Goal: Task Accomplishment & Management: Manage account settings

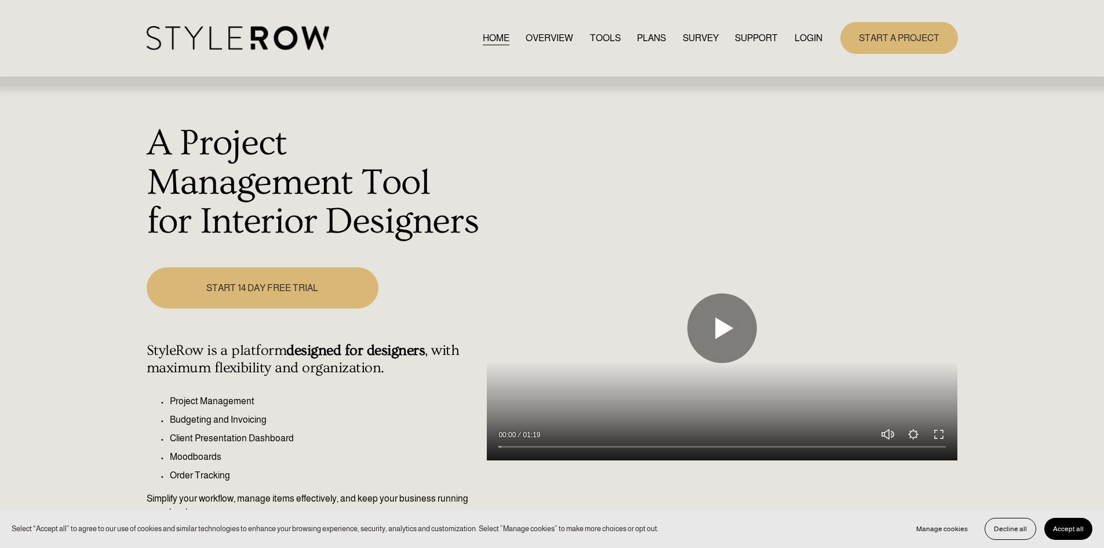
click at [790, 48] on div "HOME OVERVIEW TOOLS PLANS SURVEY SUPPORT QUESTIONS" at bounding box center [485, 38] width 676 height 24
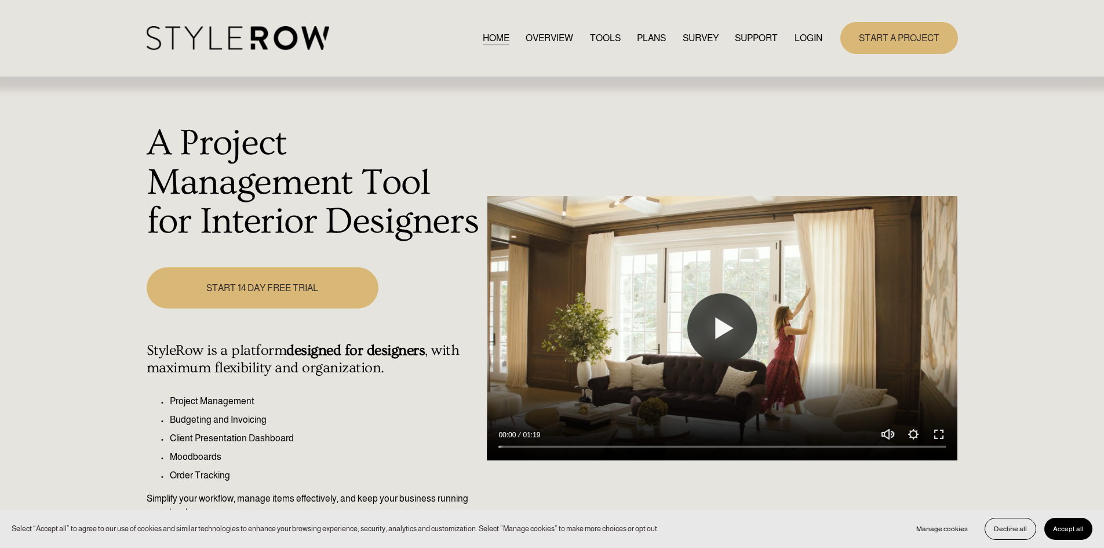
click at [796, 39] on link "LOGIN" at bounding box center [808, 38] width 28 height 16
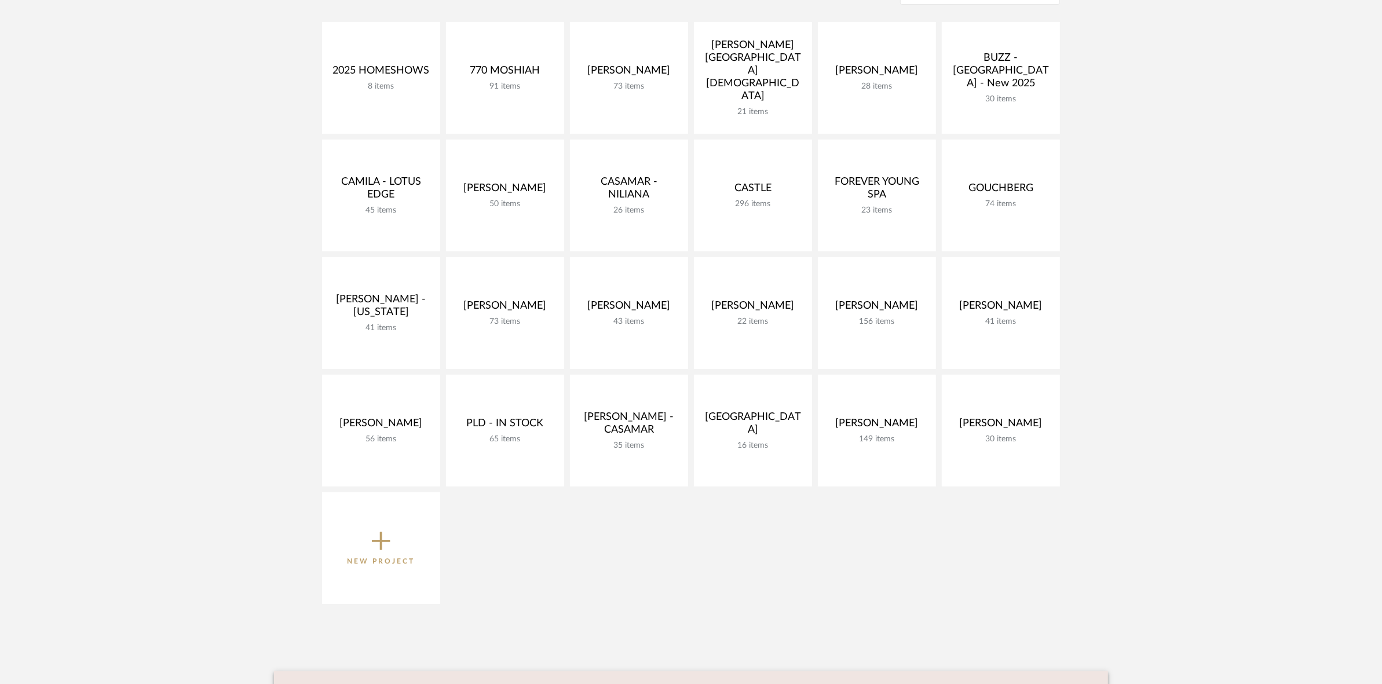
scroll to position [290, 0]
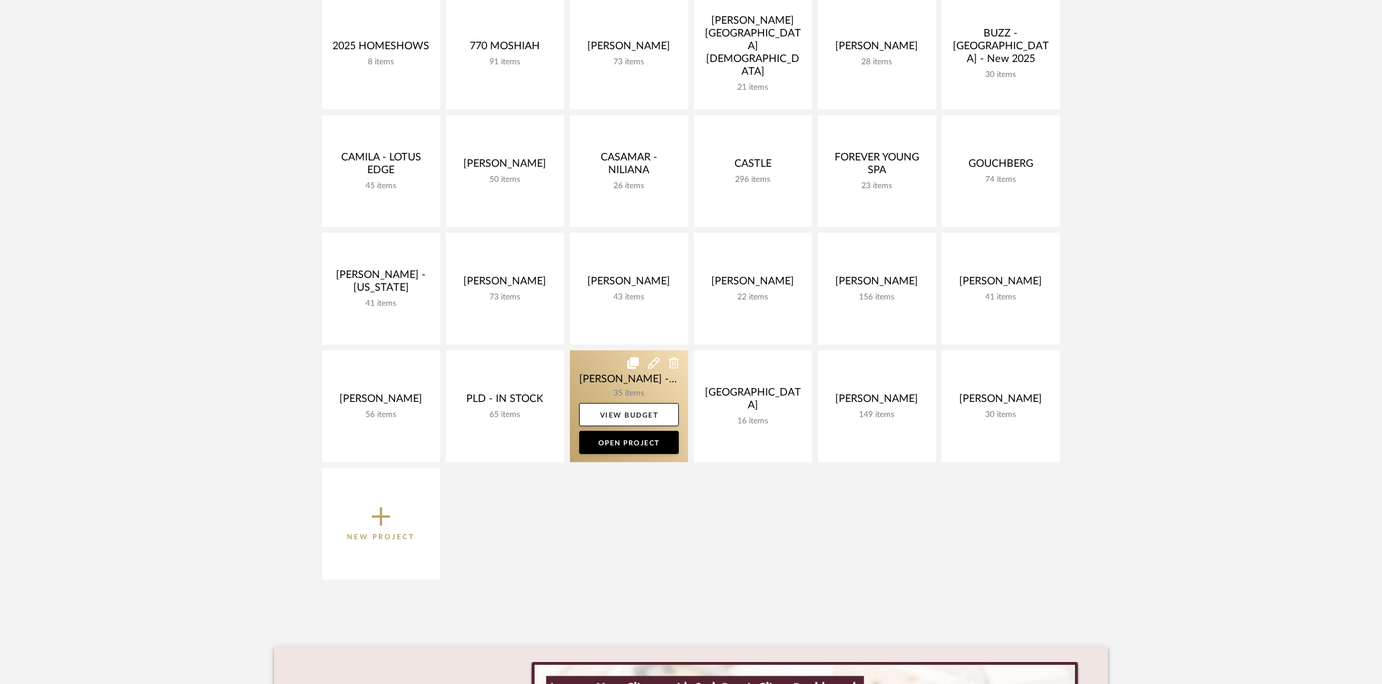
click at [610, 383] on link at bounding box center [629, 407] width 118 height 112
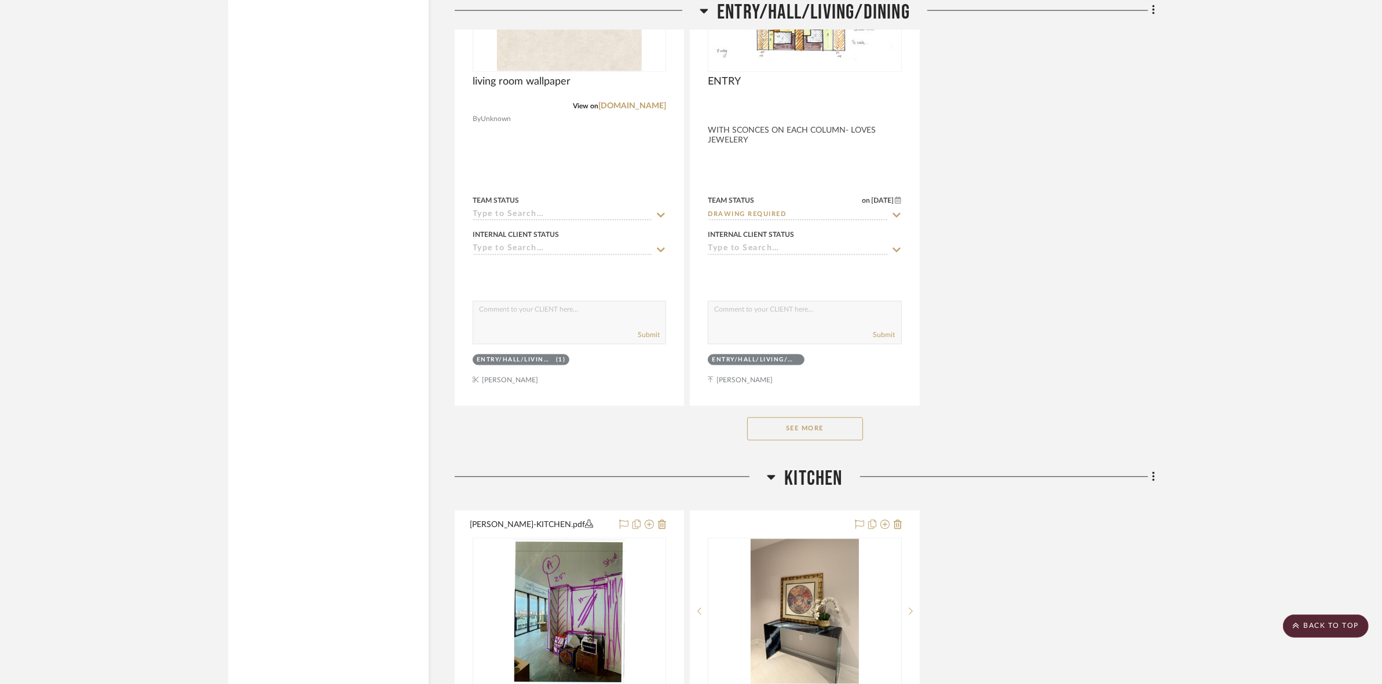
scroll to position [3114, 0]
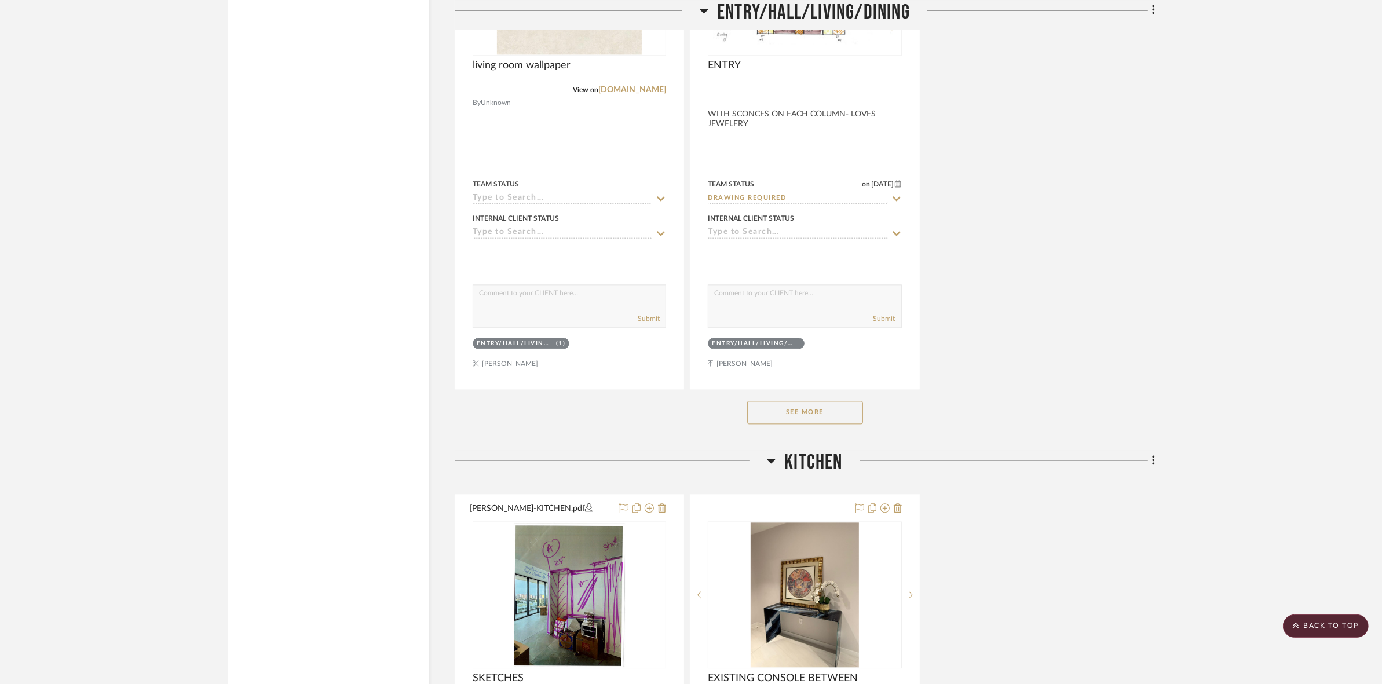
click at [840, 401] on button "See More" at bounding box center [805, 412] width 116 height 23
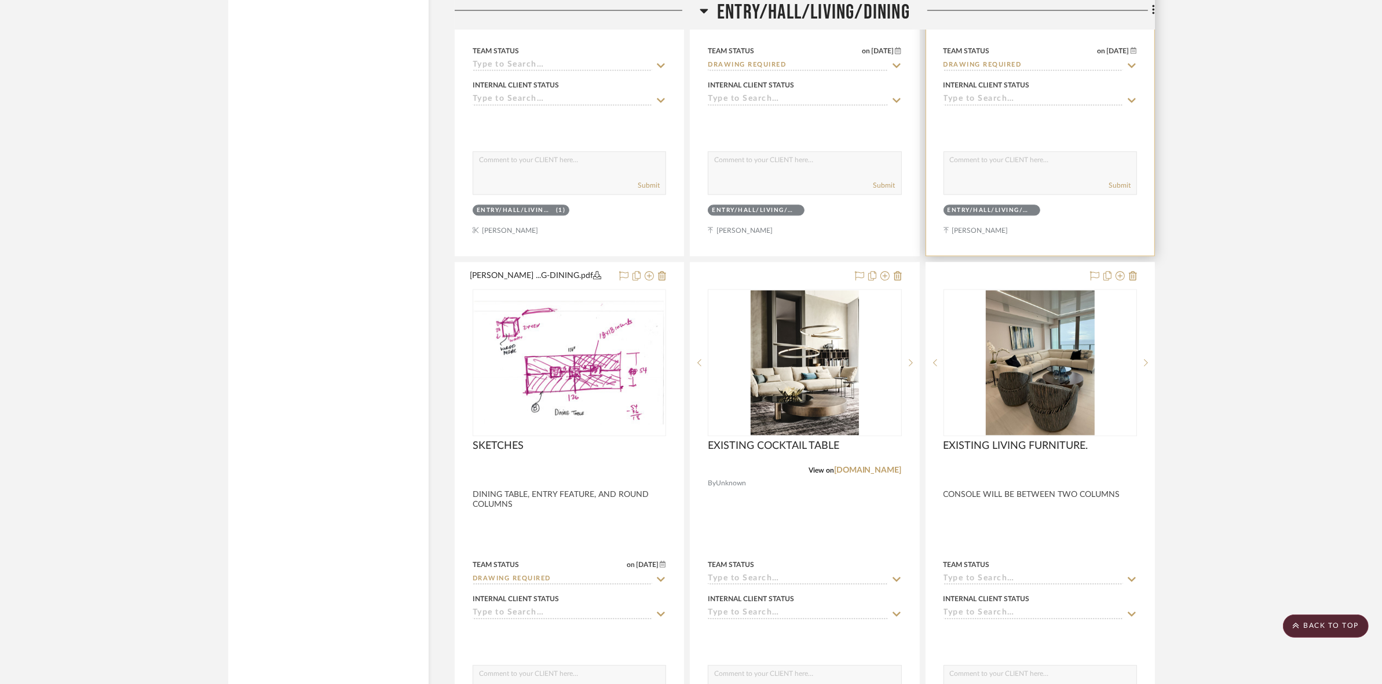
scroll to position [3259, 0]
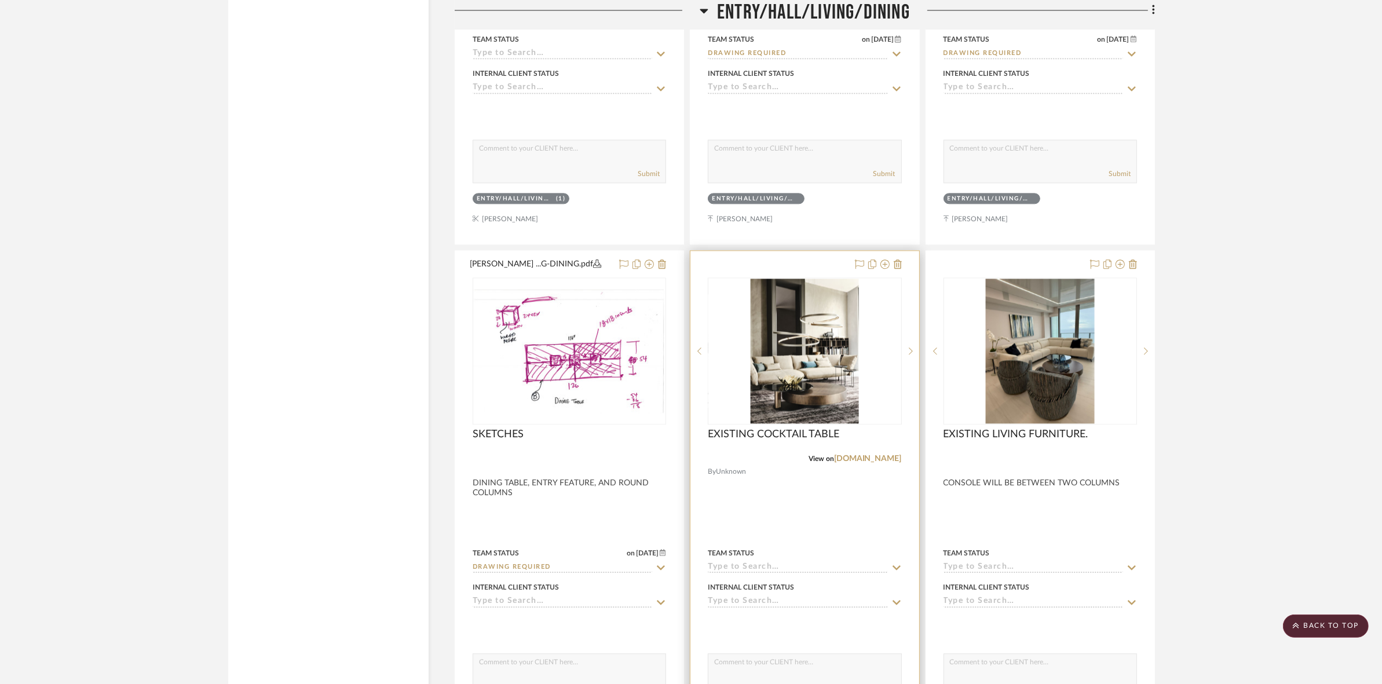
click at [0, 0] on img at bounding box center [0, 0] width 0 height 0
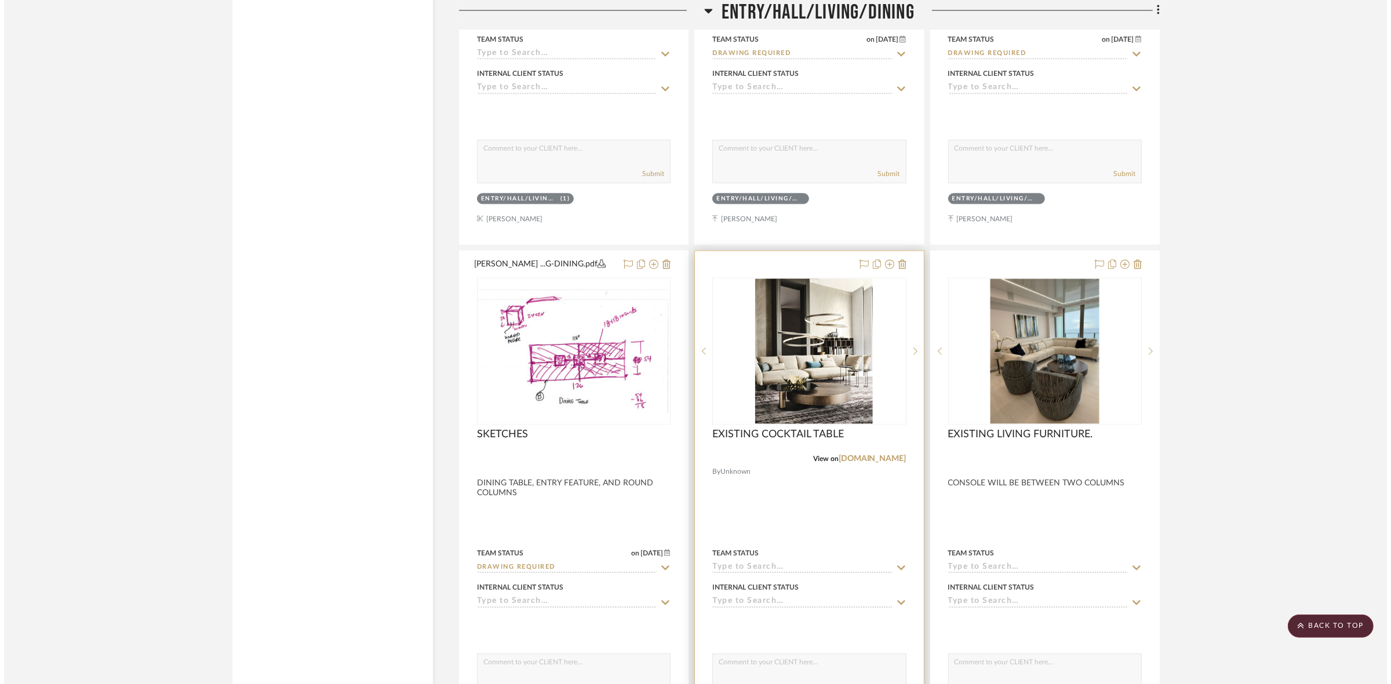
scroll to position [0, 0]
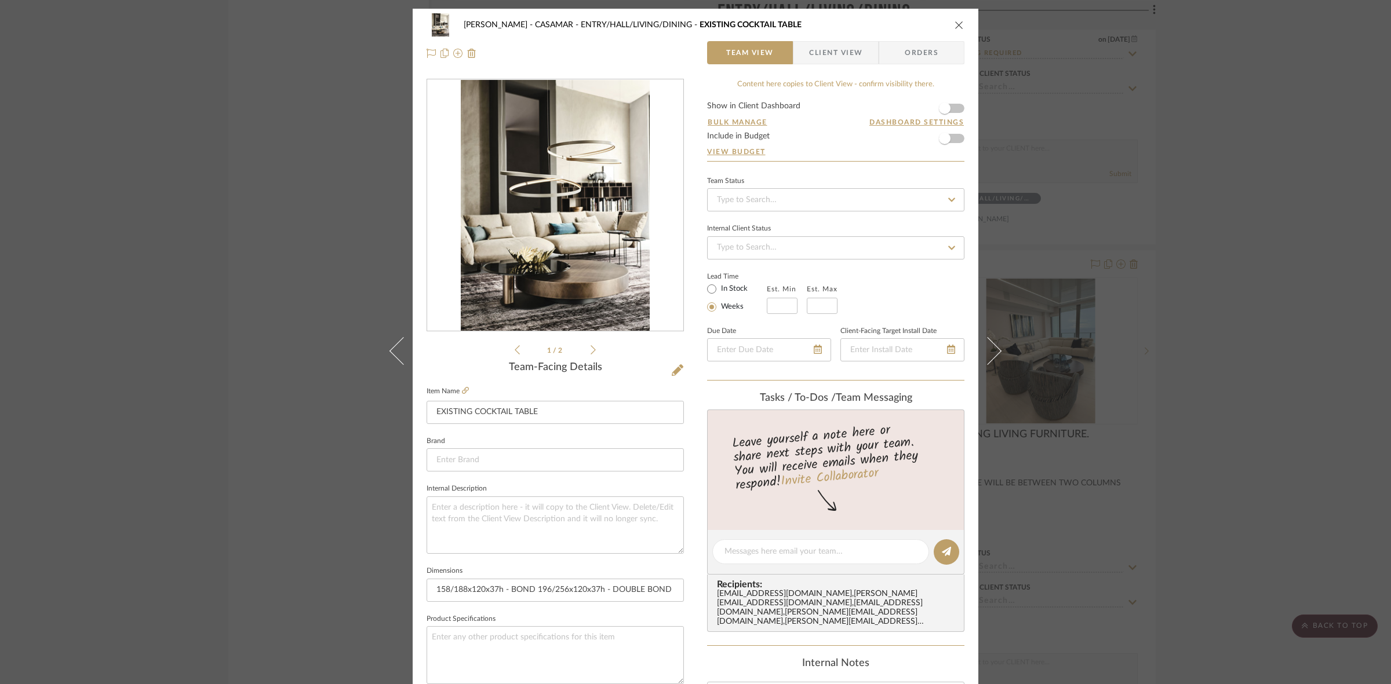
click at [1108, 329] on div "POPKINS - CASAMAR ENTRY/HALL/LIVING/DINING EXISTING COCKTAIL TABLE Team View Cl…" at bounding box center [695, 342] width 1391 height 684
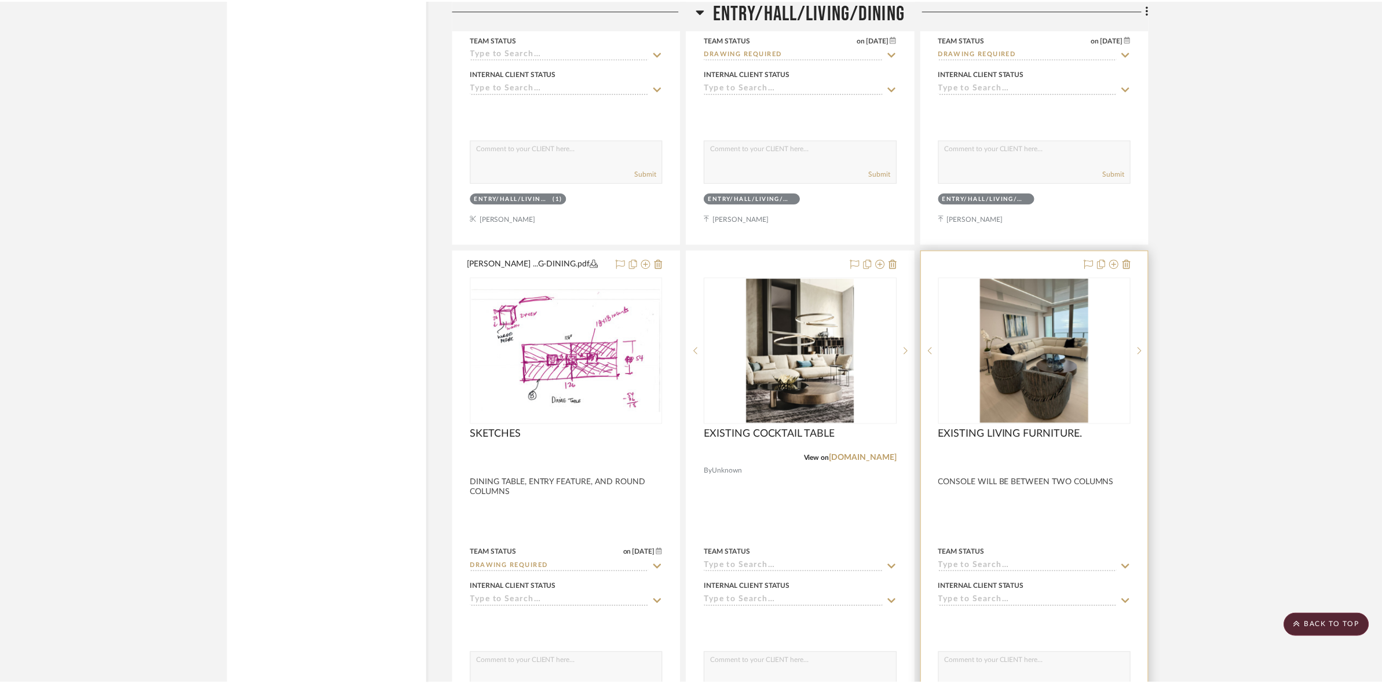
scroll to position [3259, 0]
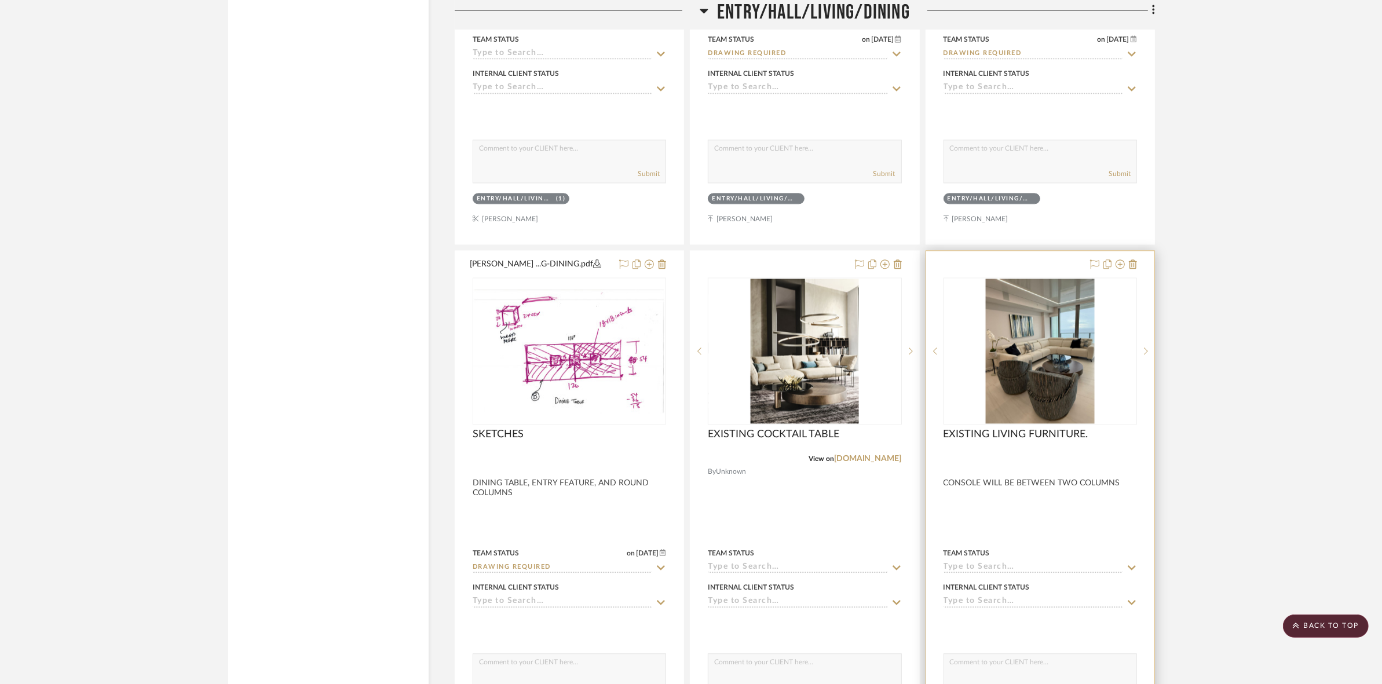
click at [1046, 327] on img "0" at bounding box center [1040, 351] width 109 height 145
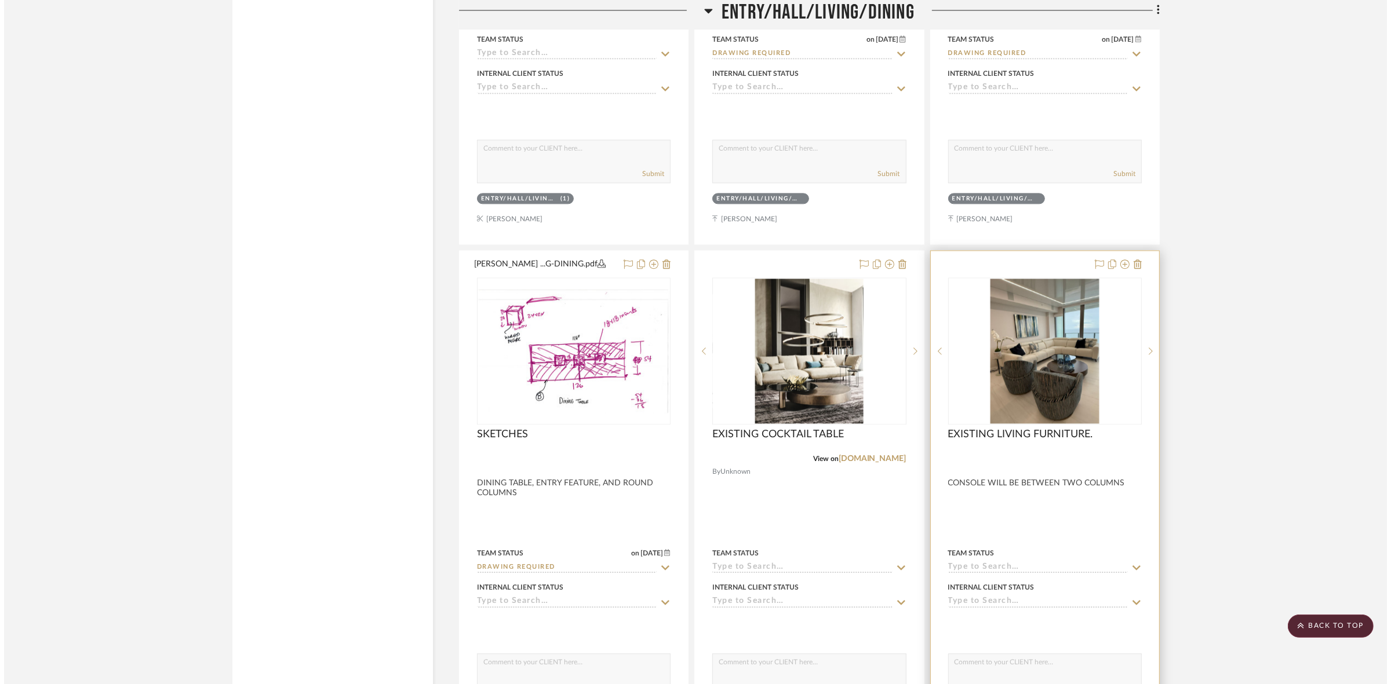
scroll to position [0, 0]
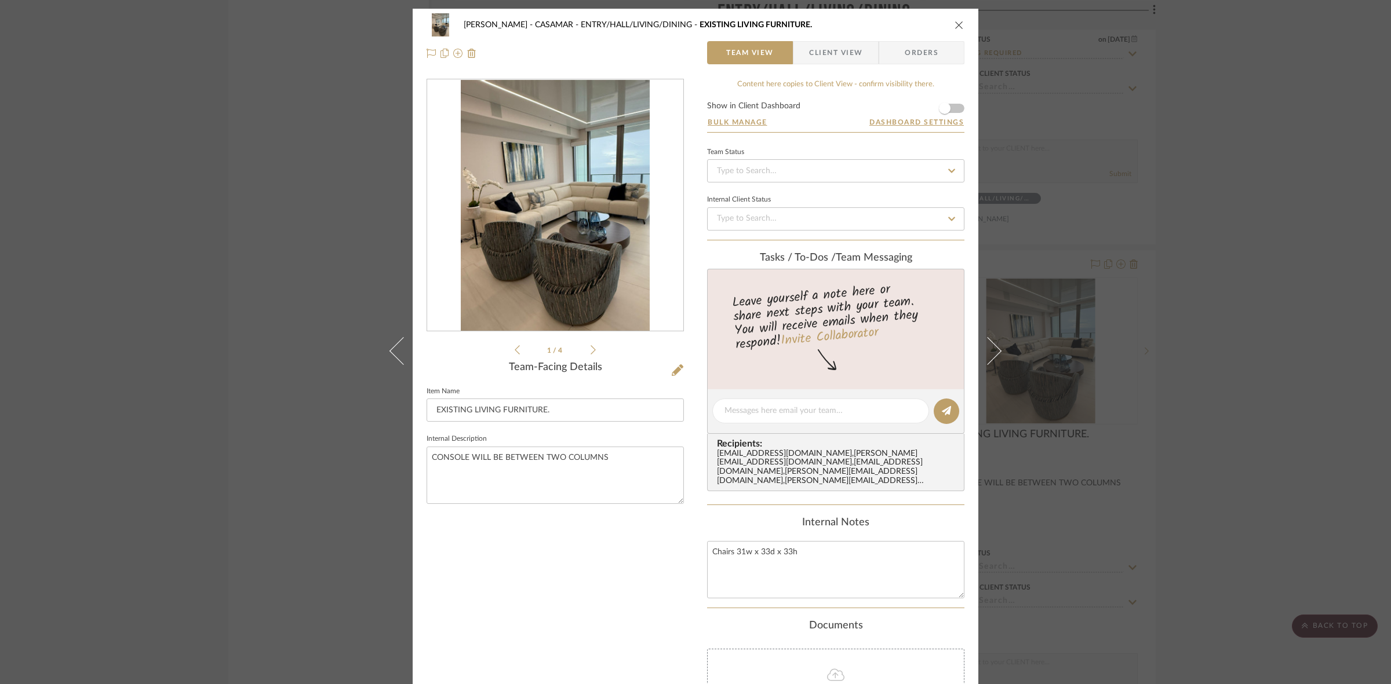
click at [587, 249] on img "0" at bounding box center [555, 205] width 189 height 251
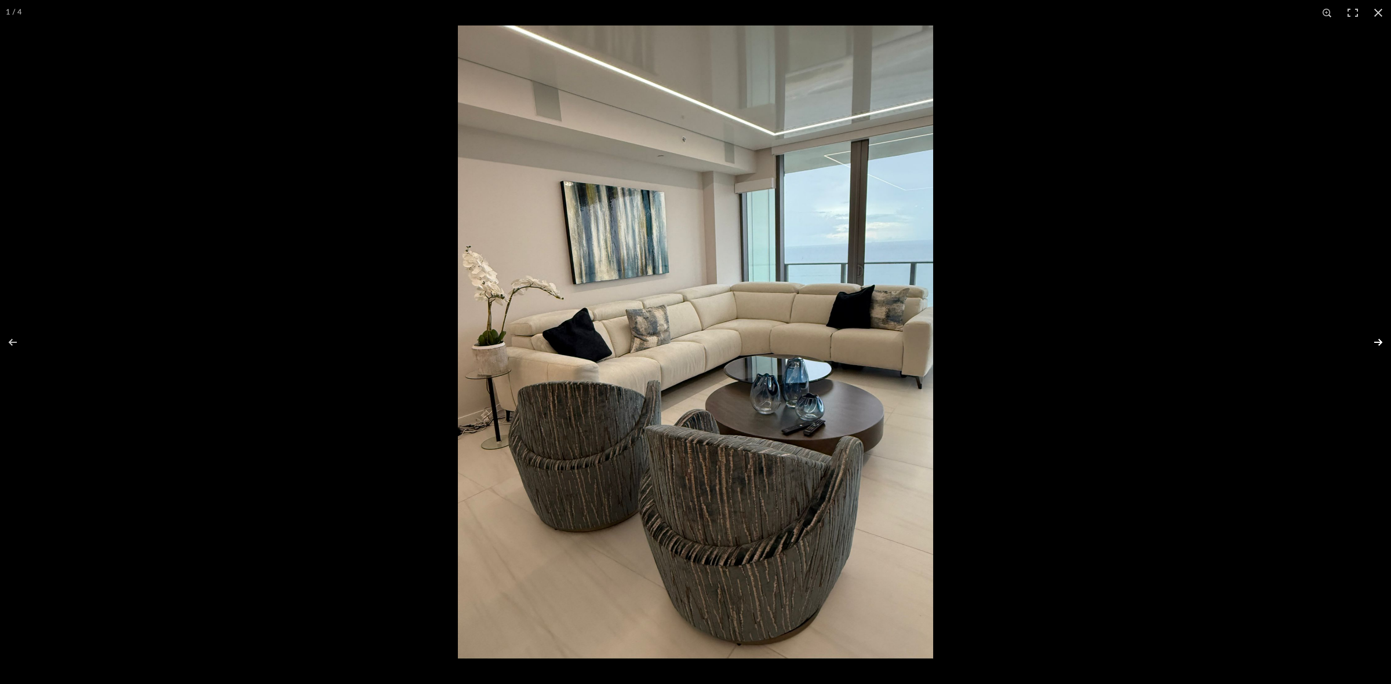
click at [1370, 343] on button at bounding box center [1370, 342] width 41 height 58
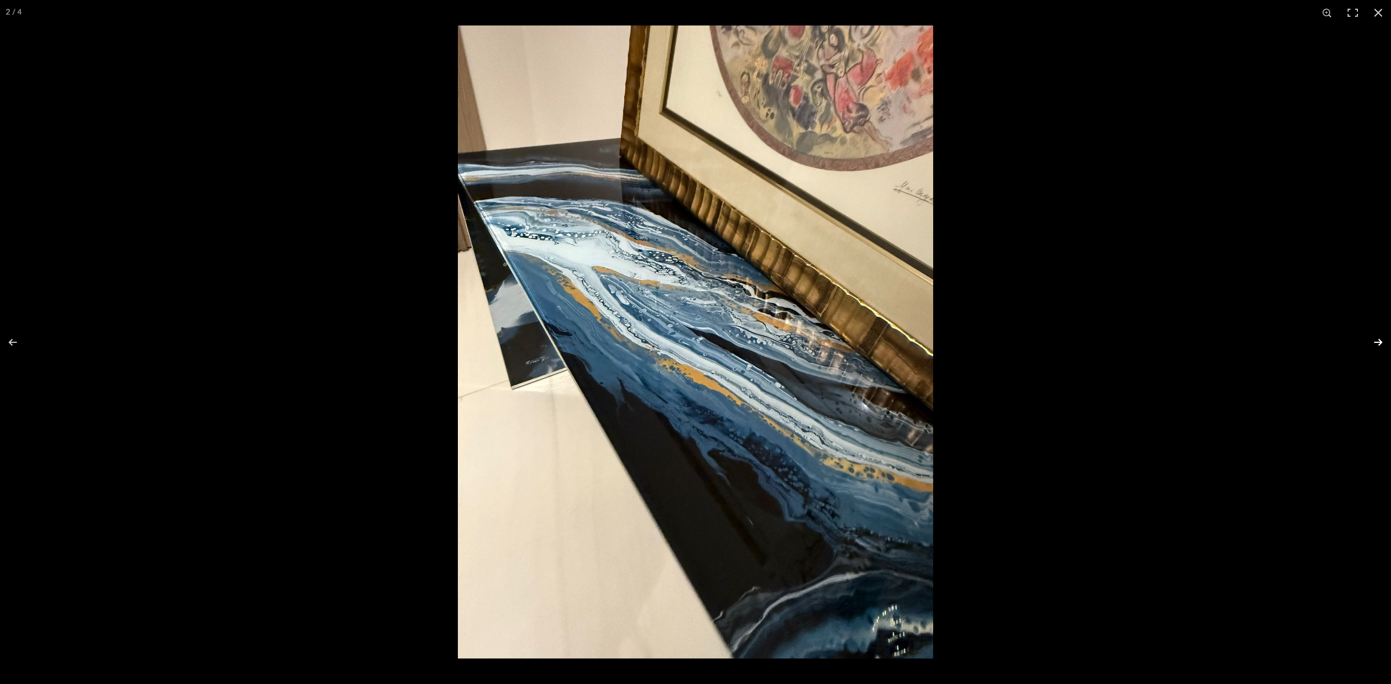
click at [1370, 343] on button at bounding box center [1370, 342] width 41 height 58
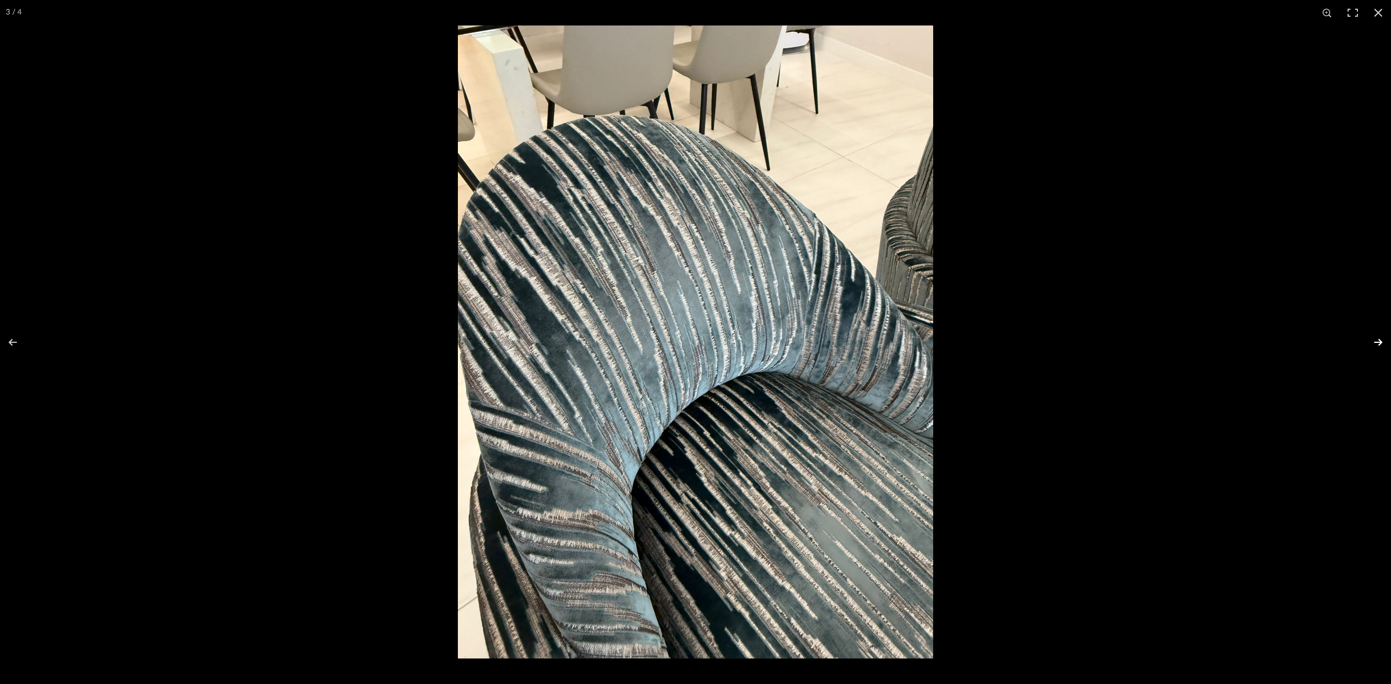
click at [1370, 343] on button at bounding box center [1370, 342] width 41 height 58
